Goal: Find specific page/section: Find specific page/section

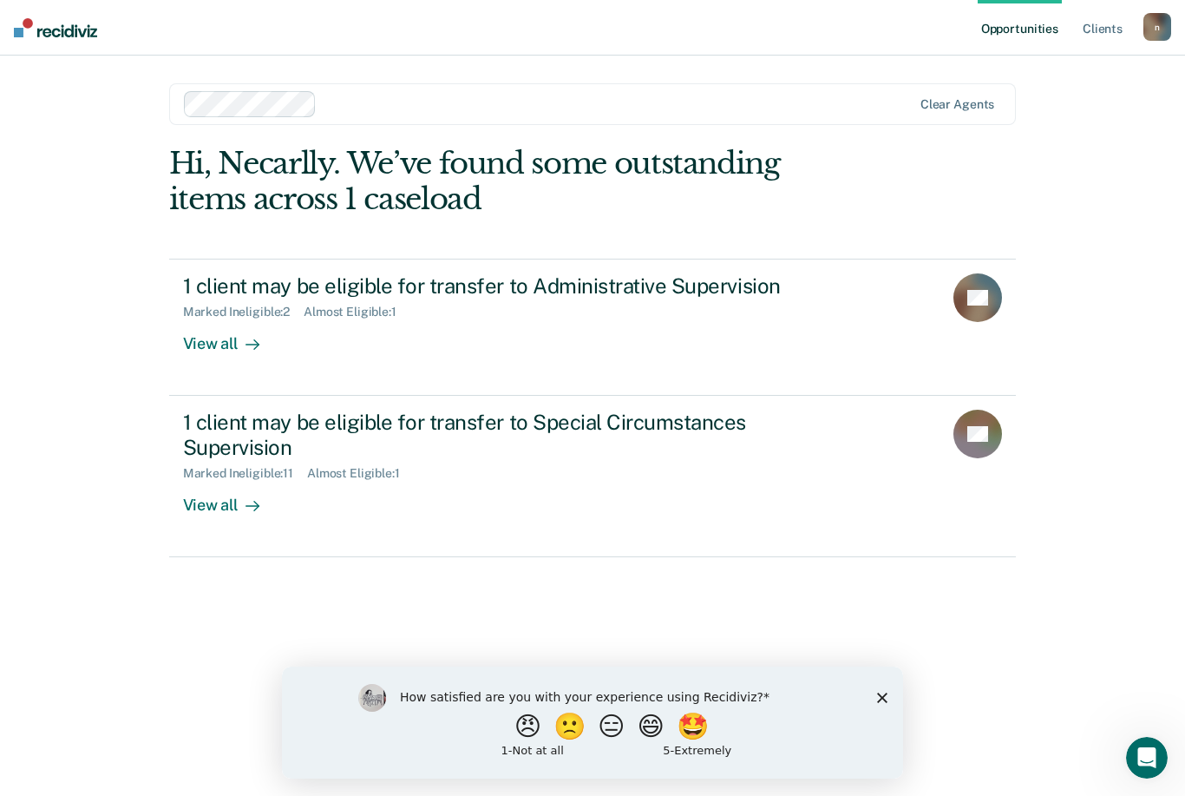
scroll to position [56, 0]
click at [231, 481] on div "View all" at bounding box center [231, 498] width 97 height 34
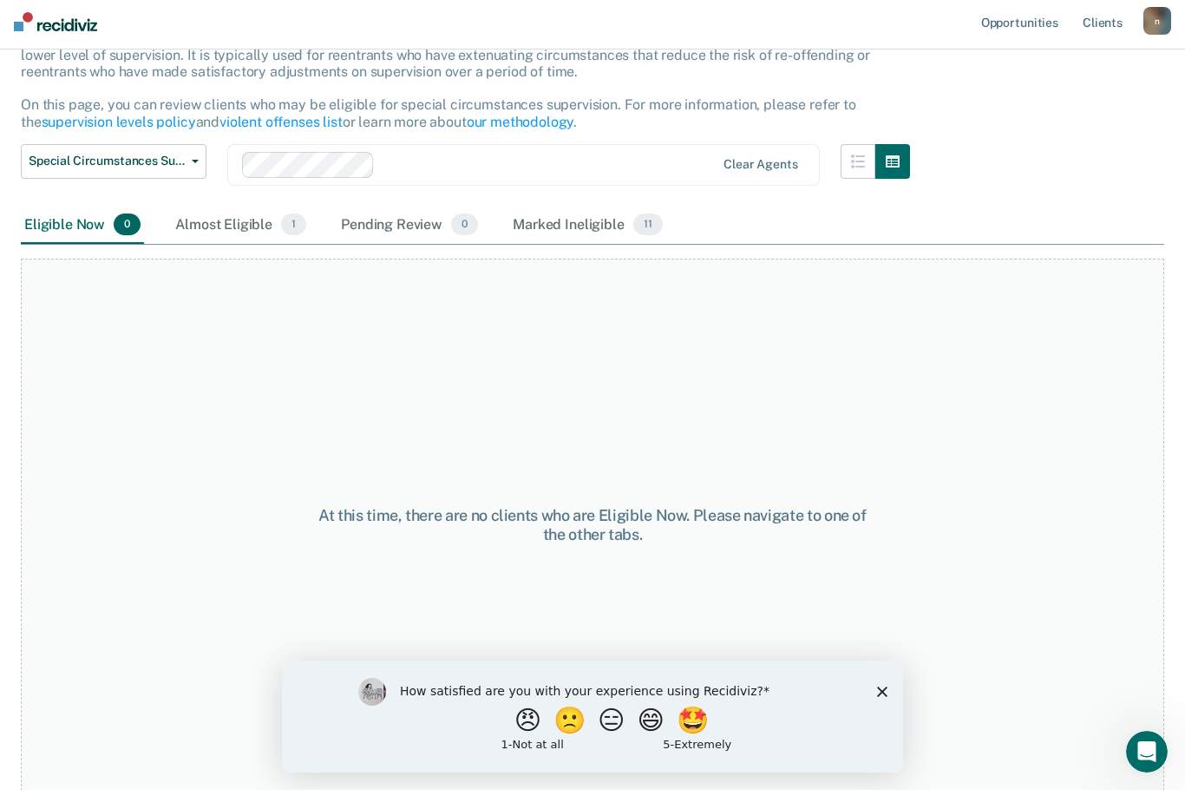
scroll to position [131, 0]
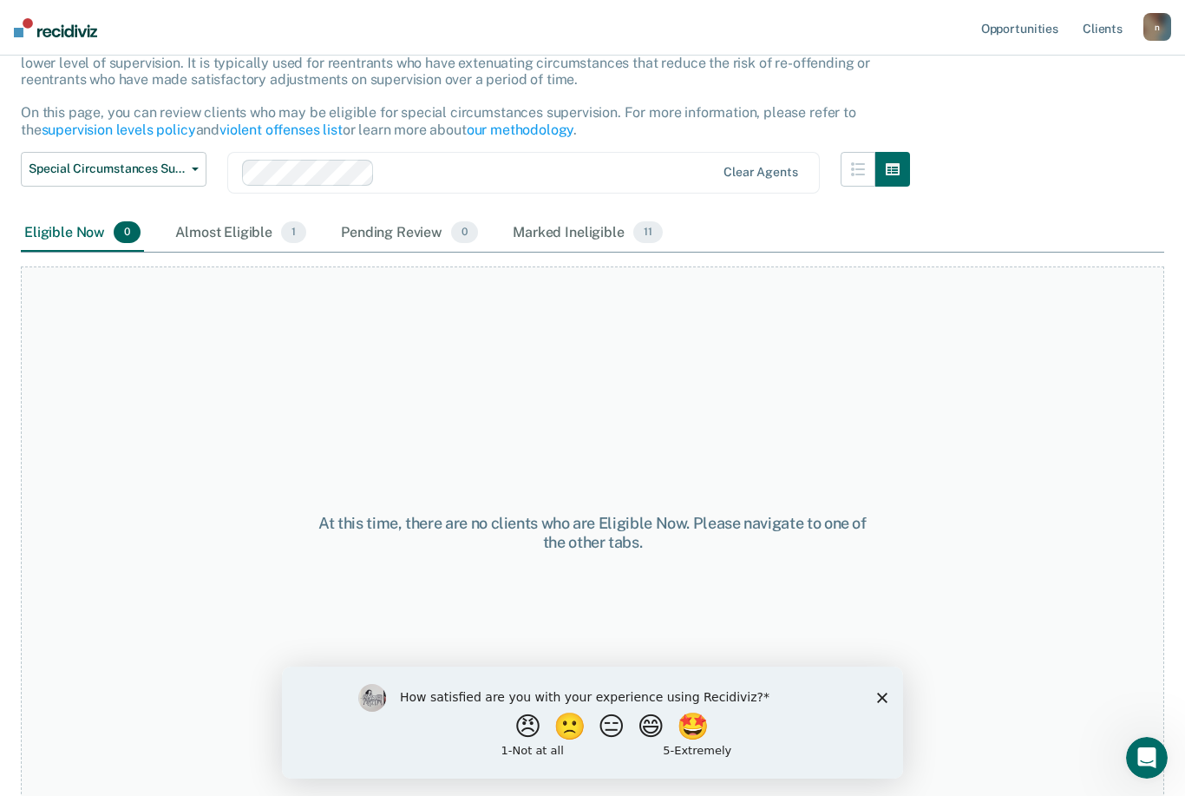
click at [250, 228] on div "Almost Eligible 1" at bounding box center [241, 233] width 138 height 38
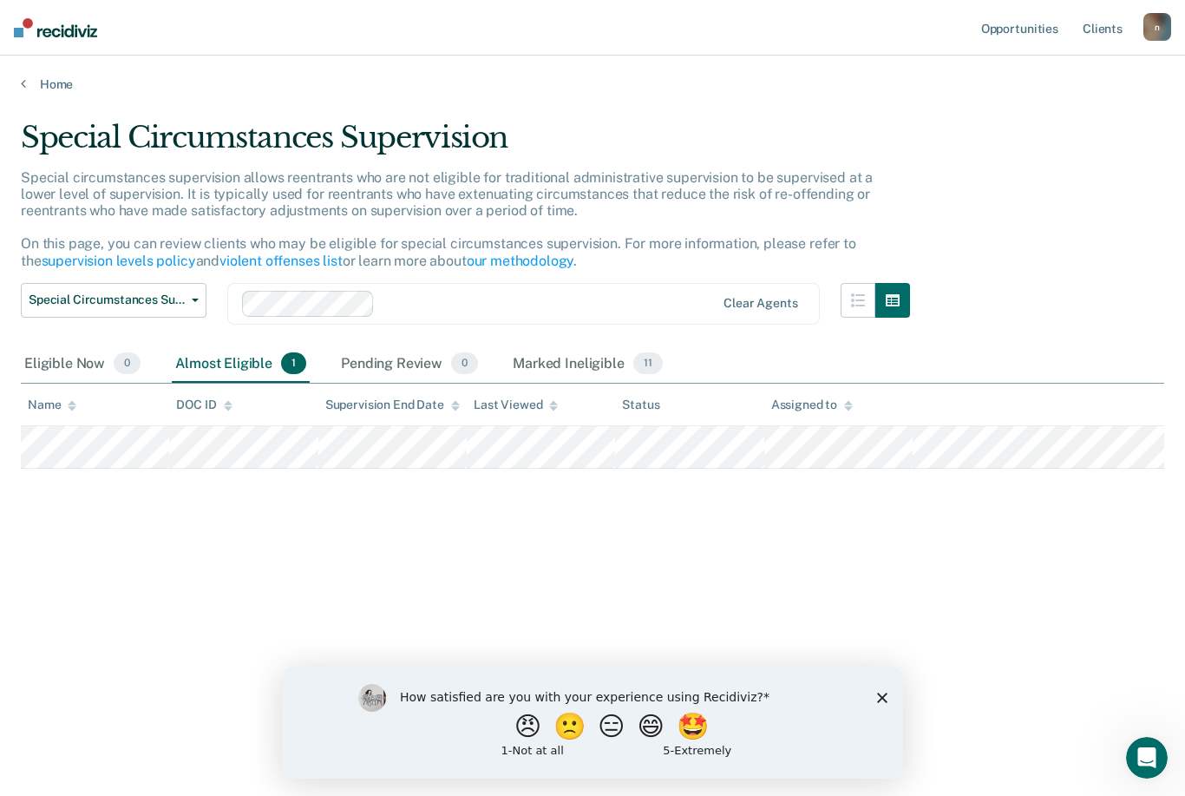
click at [374, 345] on div "Pending Review 0" at bounding box center [410, 364] width 144 height 38
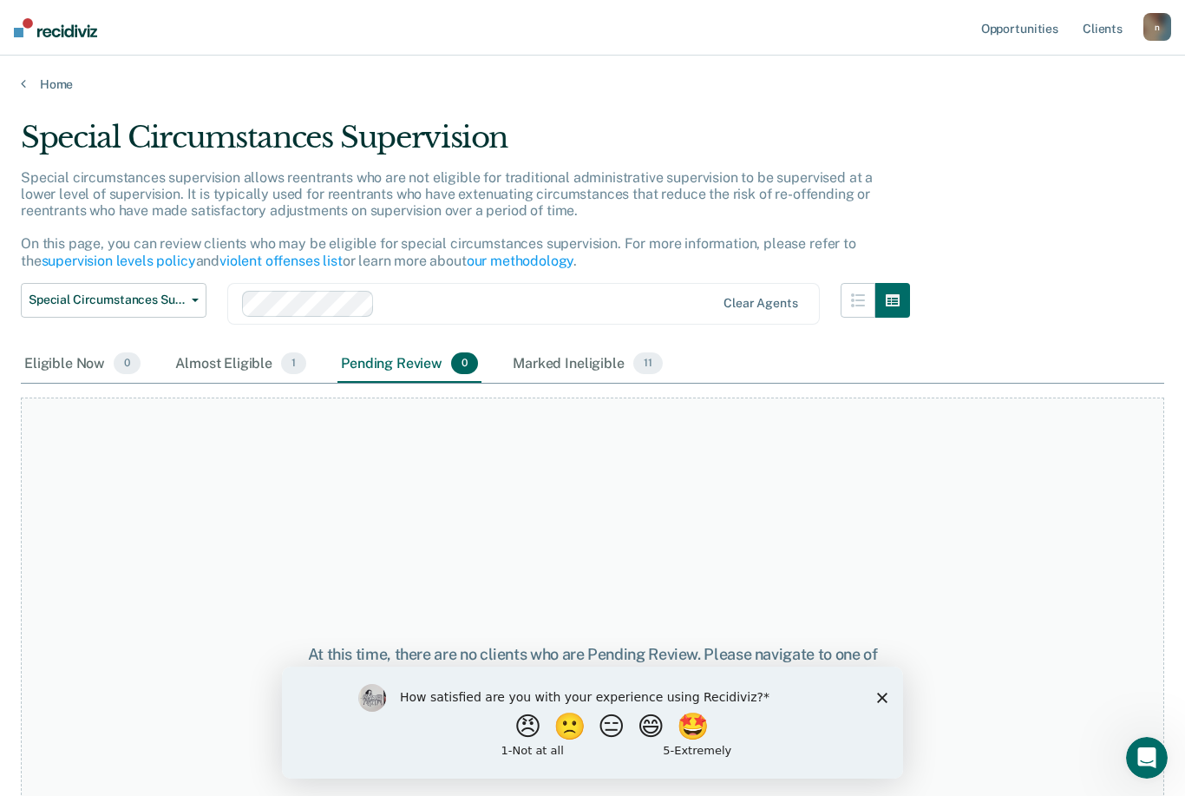
click at [559, 351] on div "Marked Ineligible 11" at bounding box center [587, 364] width 156 height 38
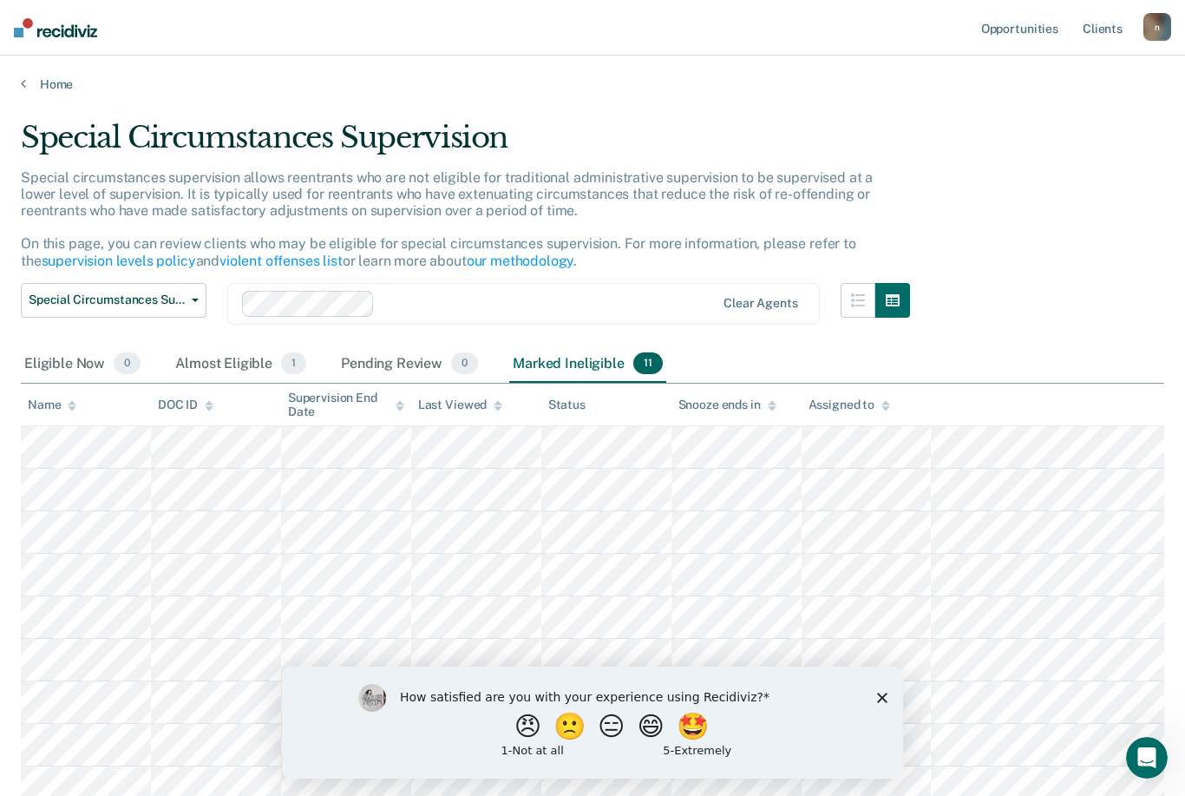
click at [53, 69] on div "Home" at bounding box center [592, 74] width 1185 height 36
click at [21, 90] on link "Home" at bounding box center [593, 84] width 1144 height 16
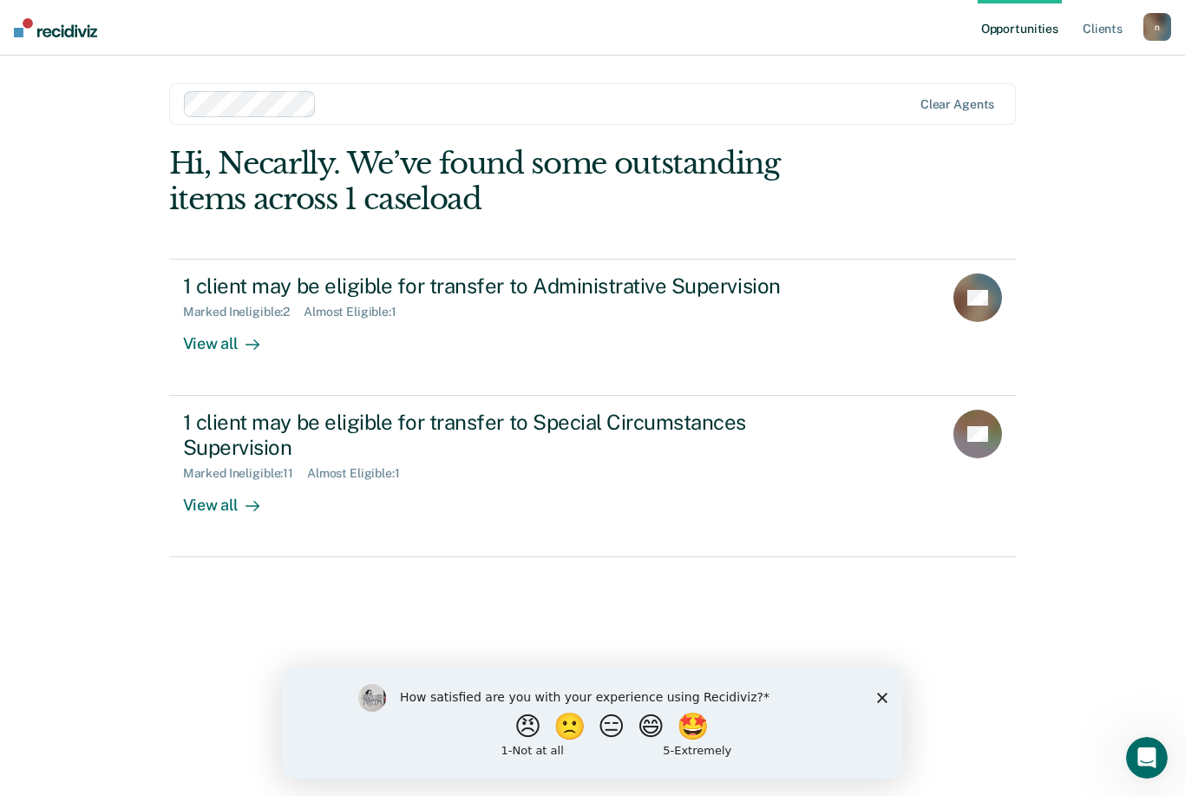
click at [224, 342] on div "View all" at bounding box center [231, 336] width 97 height 34
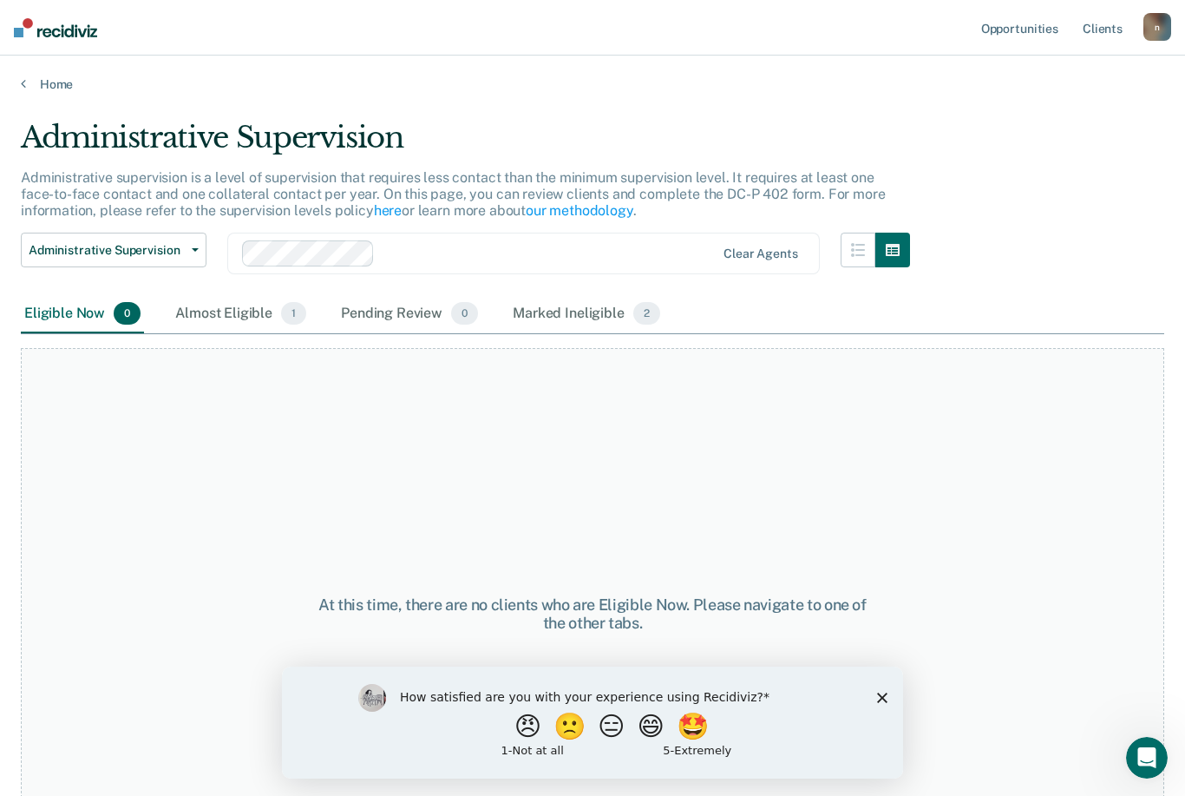
click at [207, 305] on div "Almost Eligible 1" at bounding box center [241, 314] width 138 height 38
